Goal: Transaction & Acquisition: Purchase product/service

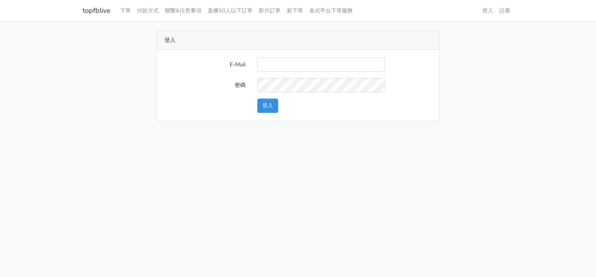
click at [312, 68] on input "E-Mail" at bounding box center [321, 64] width 128 height 14
type input "will@popola.co"
drag, startPoint x: 480, startPoint y: 197, endPoint x: 423, endPoint y: 183, distance: 58.3
click at [480, 130] on html "topfblive 下單 付款方式 聯繫&注意事項 直播50人以下訂單 影片訂單 新下單 各式平台下單服務 登入 註冊" at bounding box center [298, 65] width 596 height 130
click at [265, 110] on button "登入" at bounding box center [267, 106] width 21 height 14
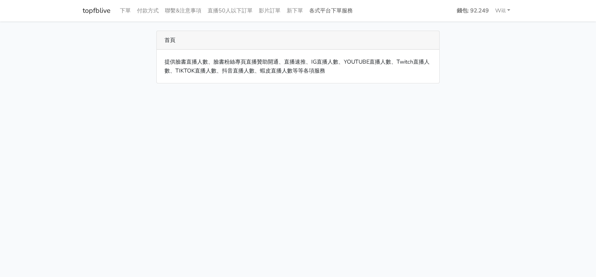
click at [330, 9] on link "各式平台下單服務" at bounding box center [331, 10] width 50 height 15
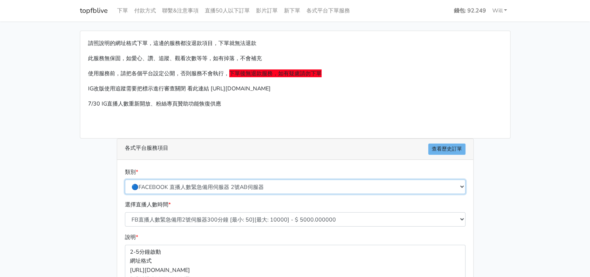
click at [219, 184] on select "🔵FACEBOOK 直播人數緊急備用伺服器 2號AB伺服器 🔵FACEBOOK 網軍專用貼文留言 安全保密 🔵9/30 FACEBOOK 直播人數緩慢進場緩慢…" at bounding box center [295, 187] width 341 height 14
select select "🥝LINE官方增加好友服務"
click at [125, 180] on select "🔵FACEBOOK 直播人數緊急備用伺服器 2號AB伺服器 🔵FACEBOOK 網軍專用貼文留言 安全保密 🔵9/30 FACEBOOK 直播人數緩慢進場緩慢…" at bounding box center [295, 187] width 341 height 14
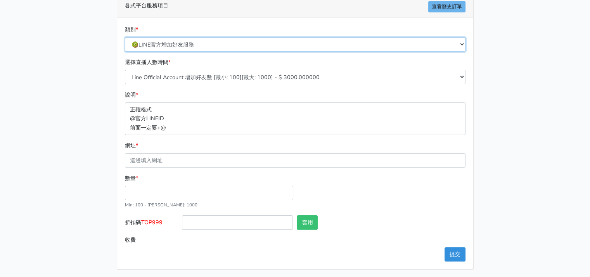
scroll to position [143, 0]
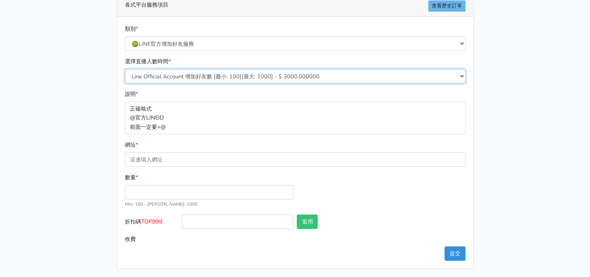
click at [317, 73] on select "Line Official Account 增加好友數 [最小: 100][最大: 1000] - $ 3000.000000" at bounding box center [295, 76] width 341 height 14
click at [125, 69] on select "Line Official Account 增加好友數 [最小: 100][最大: 1000] - $ 3000.000000" at bounding box center [295, 76] width 341 height 14
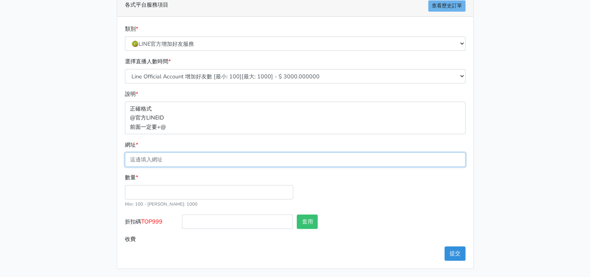
drag, startPoint x: 201, startPoint y: 155, endPoint x: 230, endPoint y: 166, distance: 30.3
click at [201, 155] on input "網址 *" at bounding box center [295, 159] width 341 height 14
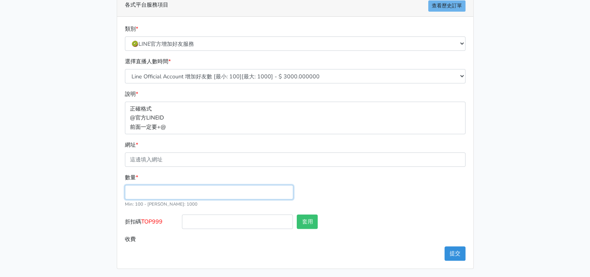
click at [134, 188] on input "數量 *" at bounding box center [209, 192] width 168 height 14
type input "100"
type input "300.000"
click at [373, 189] on div "數量 * 100 Min: 100 - Max: 1000" at bounding box center [295, 194] width 345 height 42
drag, startPoint x: 118, startPoint y: 189, endPoint x: 103, endPoint y: 187, distance: 14.8
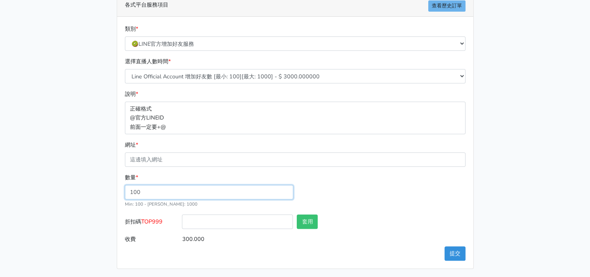
click at [103, 187] on div "請照說明的網址格式下單，這邊的服務都沒退款項目，下單就無法退款 此服務無保固，如愛心、讚、追蹤、觀看次數等等，如有掉落，不會補充 使用服務前，請把各個平台設定…" at bounding box center [295, 77] width 442 height 381
type input "1000"
type input "3000.000"
click at [346, 193] on div "數量 * 1000 Min: 100 - Max: 1000" at bounding box center [295, 194] width 345 height 42
click at [104, 185] on div "請照說明的網址格式下單，這邊的服務都沒退款項目，下單就無法退款 此服務無保固，如愛心、讚、追蹤、觀看次數等等，如有掉落，不會補充 使用服務前，請把各個平台設定…" at bounding box center [295, 77] width 442 height 381
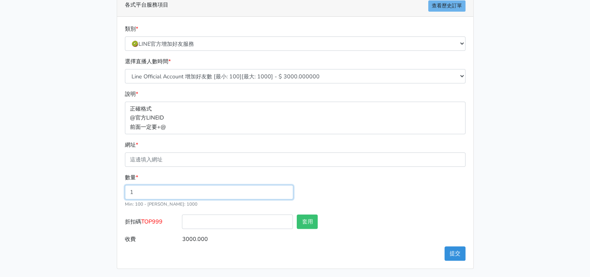
type input "1"
type input "3.000"
click at [385, 191] on div "數量 * 1 Min: 100 - Max: 1000" at bounding box center [295, 194] width 345 height 42
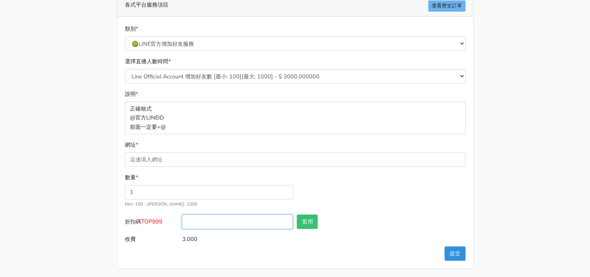
click at [263, 215] on input "折扣碼 TOP999" at bounding box center [237, 222] width 111 height 14
click at [319, 217] on div "套用" at bounding box center [323, 223] width 57 height 17
click at [307, 220] on button "套用" at bounding box center [307, 222] width 21 height 14
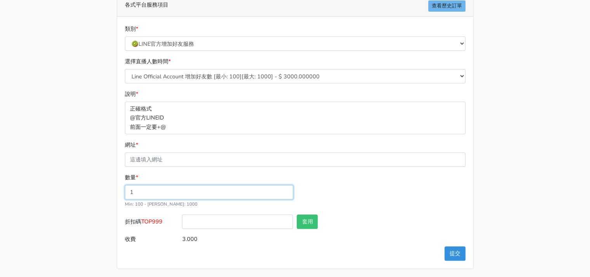
drag, startPoint x: 169, startPoint y: 186, endPoint x: 95, endPoint y: 182, distance: 74.2
click at [95, 182] on div "請照說明的網址格式下單，這邊的服務都沒退款項目，下單就無法退款 此服務無保固，如愛心、讚、追蹤、觀看次數等等，如有掉落，不會補充 使用服務前，請把各個平台設定…" at bounding box center [295, 77] width 442 height 381
drag, startPoint x: 150, startPoint y: 186, endPoint x: 106, endPoint y: 185, distance: 44.6
click at [106, 185] on div "請照說明的網址格式下單，這邊的服務都沒退款項目，下單就無法退款 此服務無保固，如愛心、讚、追蹤、觀看次數等等，如有掉落，不會補充 使用服務前，請把各個平台設定…" at bounding box center [295, 77] width 442 height 381
type input "1000"
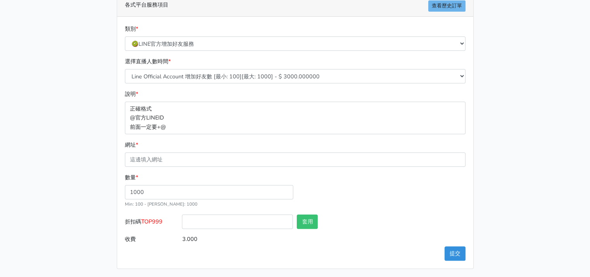
type input "3000.000"
drag, startPoint x: 142, startPoint y: 218, endPoint x: 168, endPoint y: 222, distance: 26.6
click at [168, 222] on label "折扣碼 TOP999" at bounding box center [151, 223] width 57 height 17
copy label "TOP999"
click at [205, 220] on input "折扣碼 TOP999" at bounding box center [237, 222] width 111 height 14
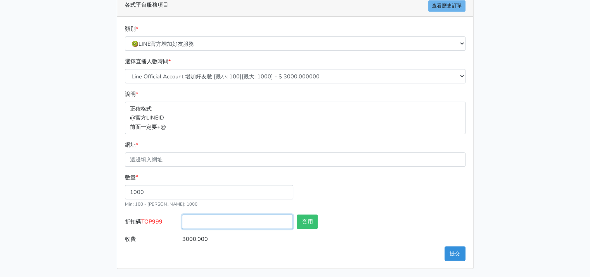
paste input "TOP999"
type input "TOP999"
click at [311, 218] on button "套用" at bounding box center [307, 222] width 21 height 14
type input "套用失敗"
click at [191, 222] on input "TOP999" at bounding box center [237, 222] width 111 height 14
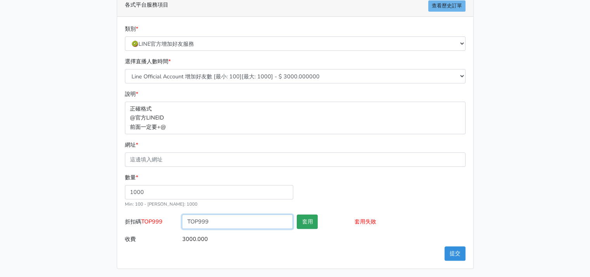
type input "TOP999"
click at [307, 222] on button "套用" at bounding box center [307, 222] width 21 height 14
click at [491, 161] on div "請照說明的網址格式下單，這邊的服務都沒退款項目，下單就無法退款 此服務無保固，如愛心、讚、追蹤、觀看次數等等，如有掉落，不會補充 使用服務前，請把各個平台設定…" at bounding box center [295, 77] width 442 height 381
